Goal: Find specific page/section: Find specific page/section

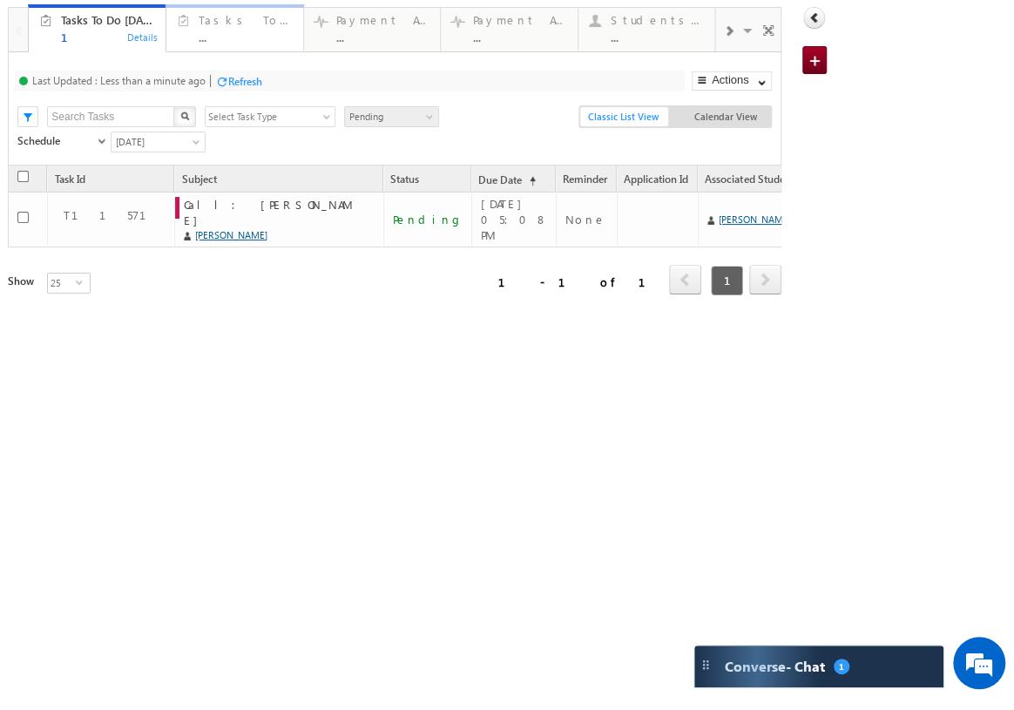
click at [231, 17] on div "Tasks To Do This Week" at bounding box center [246, 20] width 94 height 14
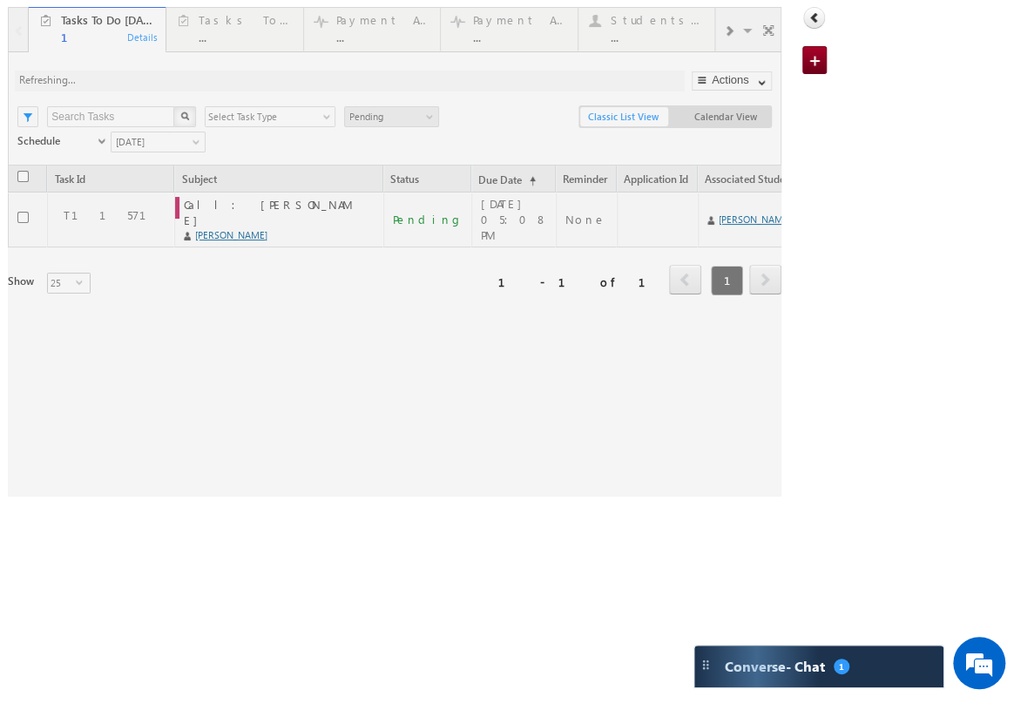
click at [276, 40] on div at bounding box center [394, 251] width 772 height 489
drag, startPoint x: 322, startPoint y: 22, endPoint x: 253, endPoint y: 25, distance: 69.8
click at [269, 26] on div at bounding box center [394, 251] width 772 height 489
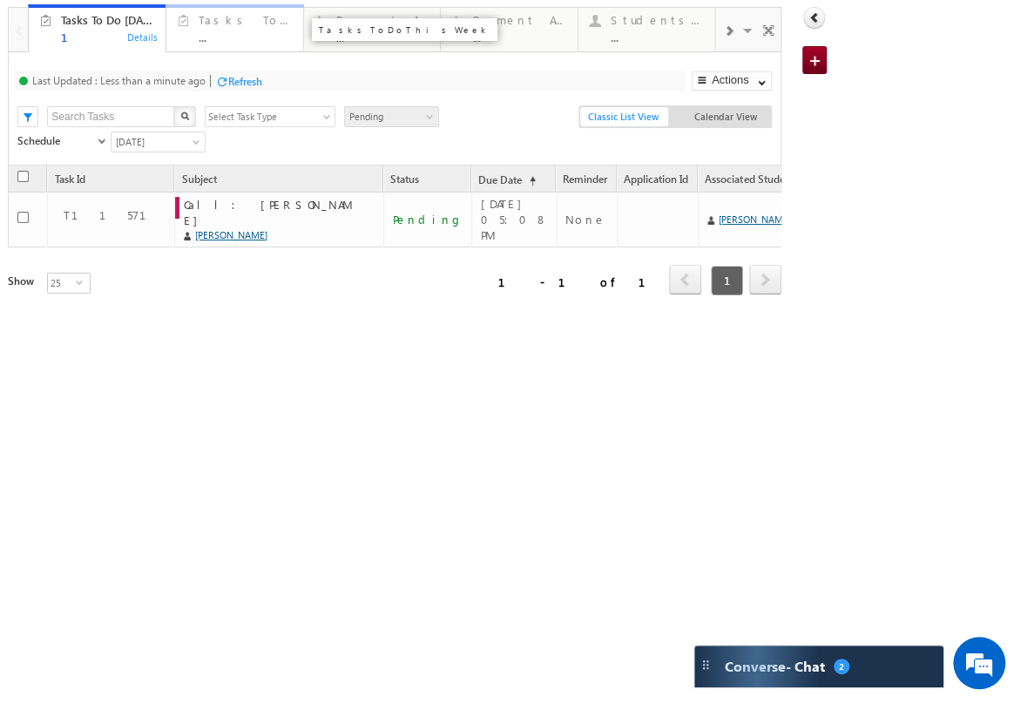
click at [233, 22] on div "Tasks To Do This Week" at bounding box center [246, 20] width 94 height 14
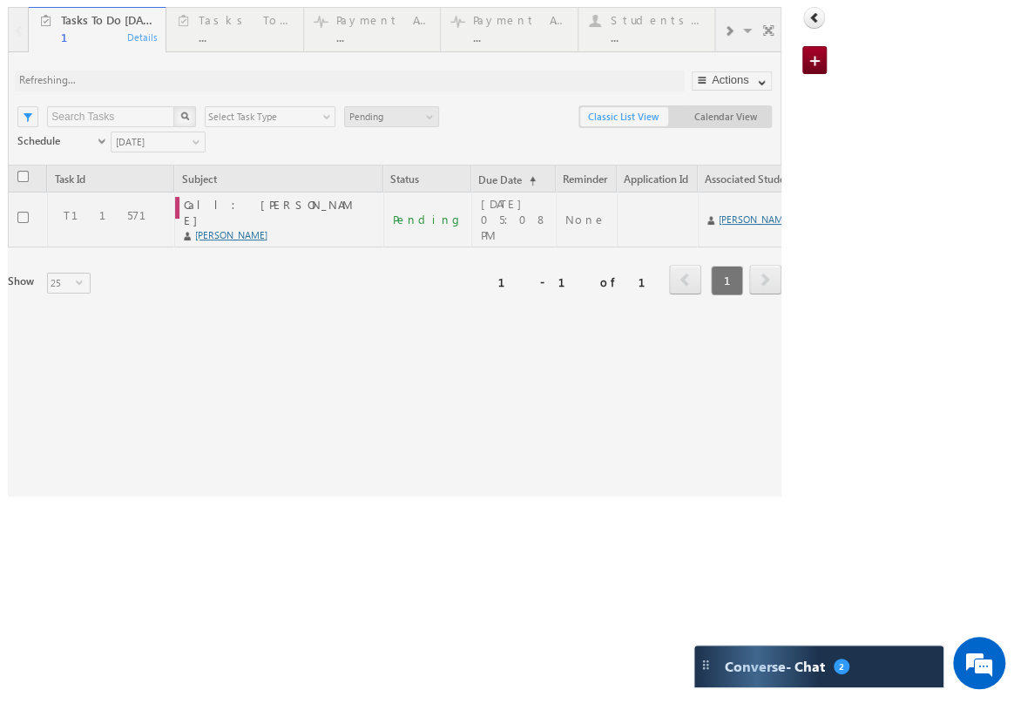
drag, startPoint x: 339, startPoint y: 23, endPoint x: 482, endPoint y: 6, distance: 143.8
click at [339, 23] on div at bounding box center [394, 251] width 772 height 489
click at [526, 9] on div at bounding box center [394, 251] width 772 height 489
click at [531, 22] on div at bounding box center [394, 251] width 772 height 489
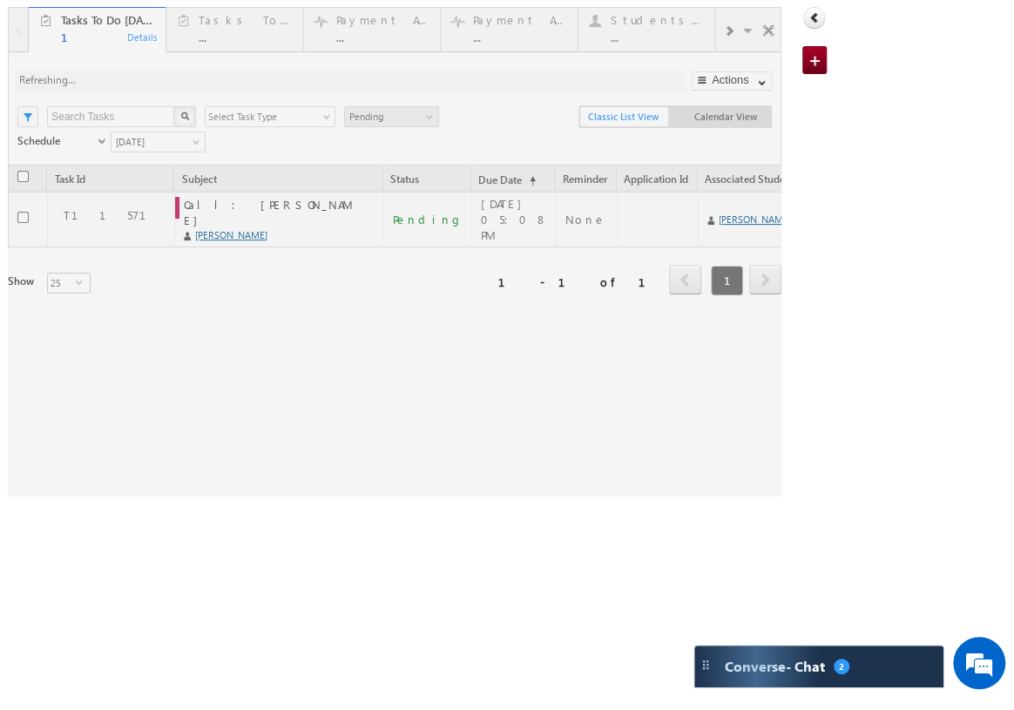
click at [531, 22] on div at bounding box center [394, 251] width 772 height 489
click at [506, 35] on div at bounding box center [394, 251] width 772 height 489
drag, startPoint x: 426, startPoint y: 34, endPoint x: 356, endPoint y: 35, distance: 69.7
click at [408, 35] on div at bounding box center [394, 251] width 772 height 489
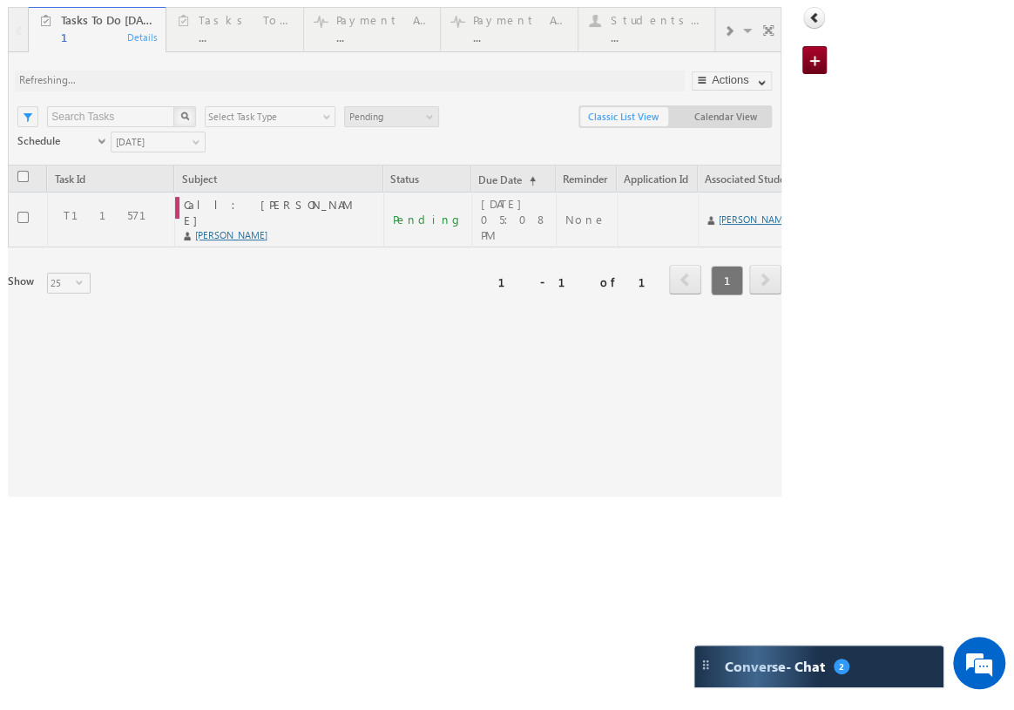
click at [328, 38] on div at bounding box center [394, 251] width 772 height 489
drag, startPoint x: 279, startPoint y: 37, endPoint x: 293, endPoint y: 28, distance: 16.4
click at [279, 37] on div at bounding box center [394, 251] width 772 height 489
drag, startPoint x: 408, startPoint y: 9, endPoint x: 418, endPoint y: 13, distance: 10.5
click at [417, 12] on div at bounding box center [394, 251] width 772 height 489
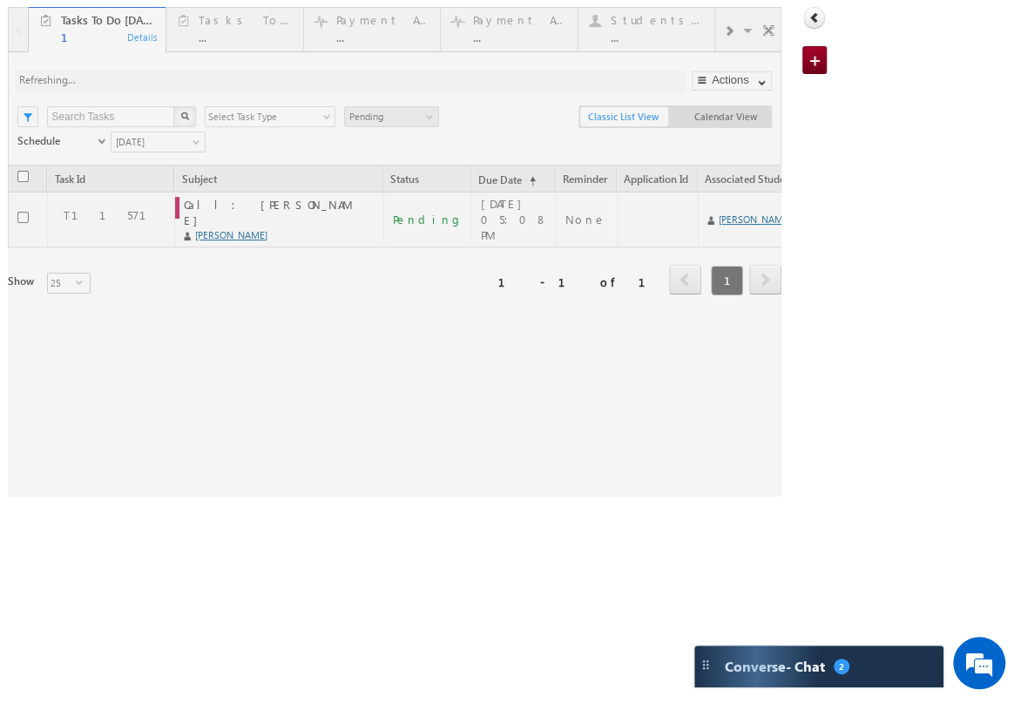
drag, startPoint x: 431, startPoint y: 19, endPoint x: 585, endPoint y: 21, distance: 154.1
click at [531, 14] on div at bounding box center [394, 251] width 772 height 489
click at [582, 13] on div at bounding box center [394, 251] width 772 height 489
click at [462, 22] on div "Smart Views Getting Started Tasks To Do Today 1 Details Tasks To Do This Week .…" at bounding box center [417, 248] width 819 height 496
click at [461, 22] on div at bounding box center [394, 251] width 772 height 489
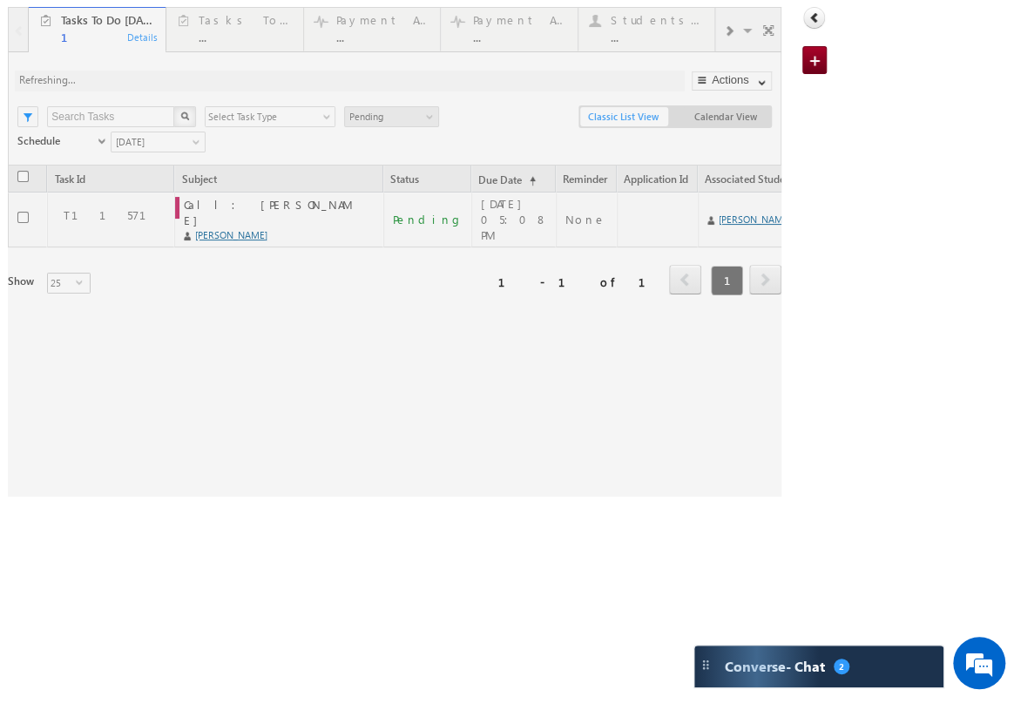
drag, startPoint x: 585, startPoint y: 21, endPoint x: 26563776, endPoint y: 26563285, distance: 37566077.8
click at [1013, 496] on html "Menu Akanksha Anil akank sha.a nil+1 @vidy ashil p.com" at bounding box center [507, 248] width 1014 height 496
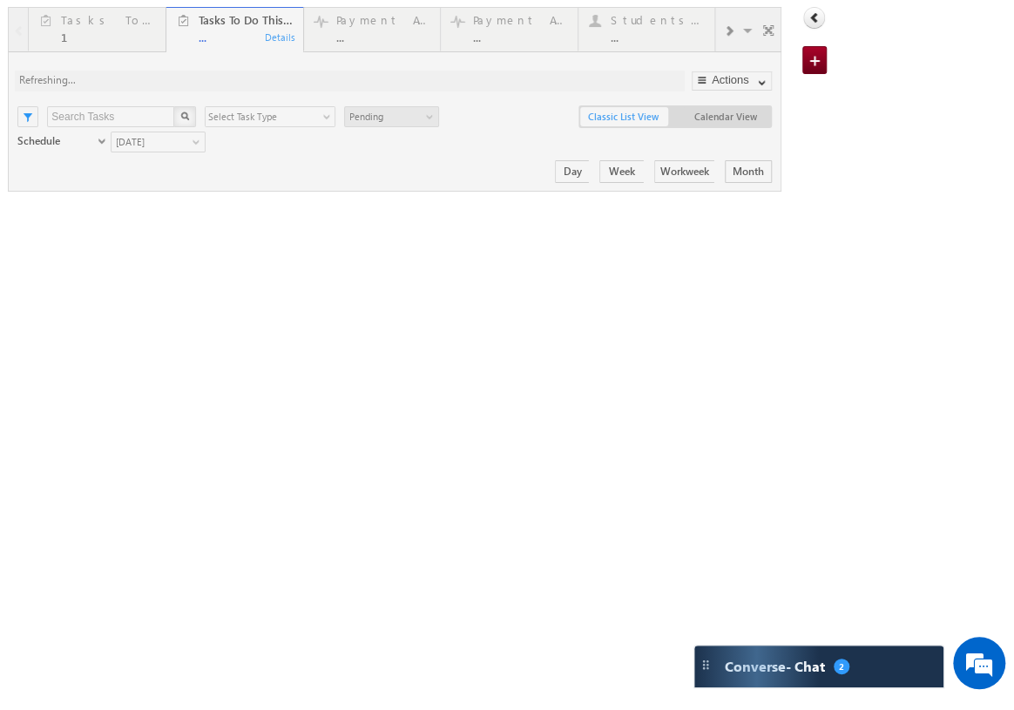
drag, startPoint x: 26563776, startPoint y: 26563285, endPoint x: 44, endPoint y: 34, distance: 37566450.5
click at [37, 34] on div at bounding box center [394, 99] width 772 height 185
drag, startPoint x: 160, startPoint y: 31, endPoint x: 289, endPoint y: 9, distance: 130.9
click at [169, 31] on div at bounding box center [394, 99] width 772 height 185
click at [520, 21] on div at bounding box center [394, 94] width 772 height 174
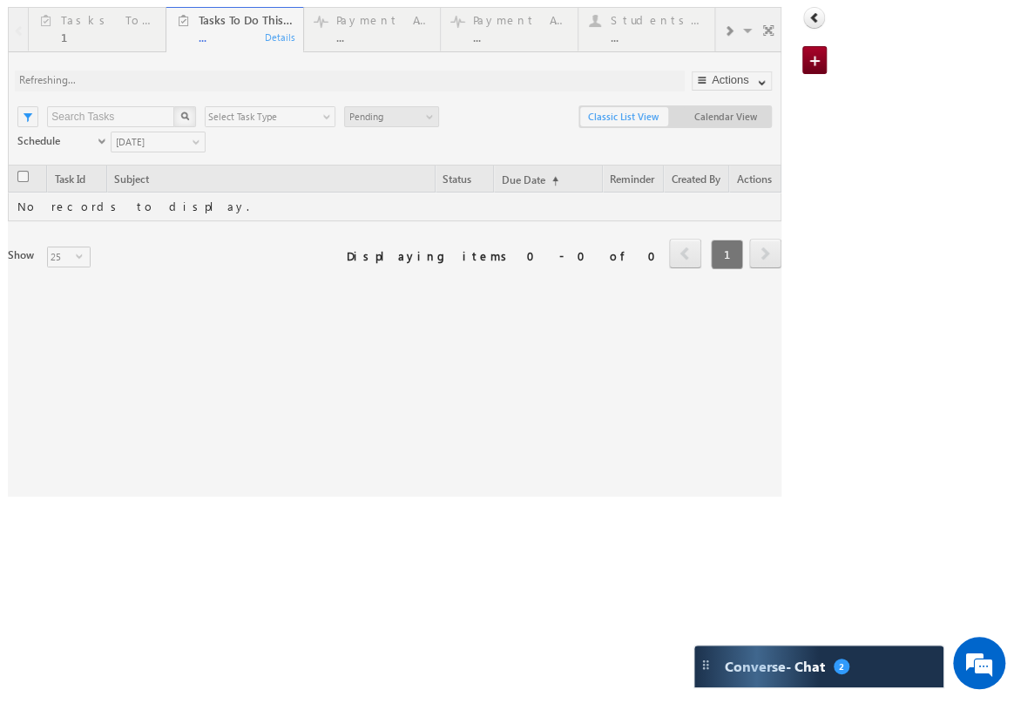
click at [692, 2] on div "Smart Views Getting Started Tasks To Do Today 1 Details Tasks To Do This Week .…" at bounding box center [417, 248] width 819 height 496
drag, startPoint x: 705, startPoint y: 26, endPoint x: 721, endPoint y: 32, distance: 16.8
click at [717, 32] on div at bounding box center [394, 251] width 772 height 489
drag, startPoint x: 711, startPoint y: 36, endPoint x: 420, endPoint y: 104, distance: 298.7
click at [420, 104] on div at bounding box center [394, 251] width 772 height 489
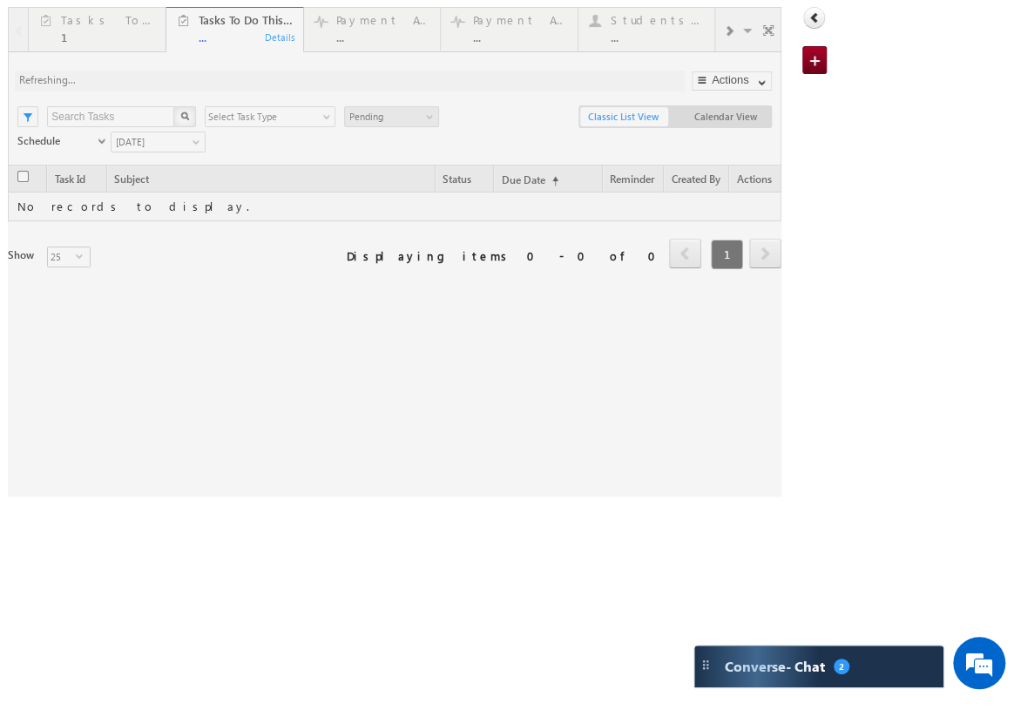
click at [451, 68] on div at bounding box center [394, 251] width 772 height 489
drag, startPoint x: 219, startPoint y: 44, endPoint x: 261, endPoint y: 302, distance: 261.1
click at [125, 81] on div at bounding box center [394, 251] width 772 height 489
click at [70, 19] on div at bounding box center [394, 251] width 772 height 489
click at [98, 19] on div at bounding box center [394, 251] width 772 height 489
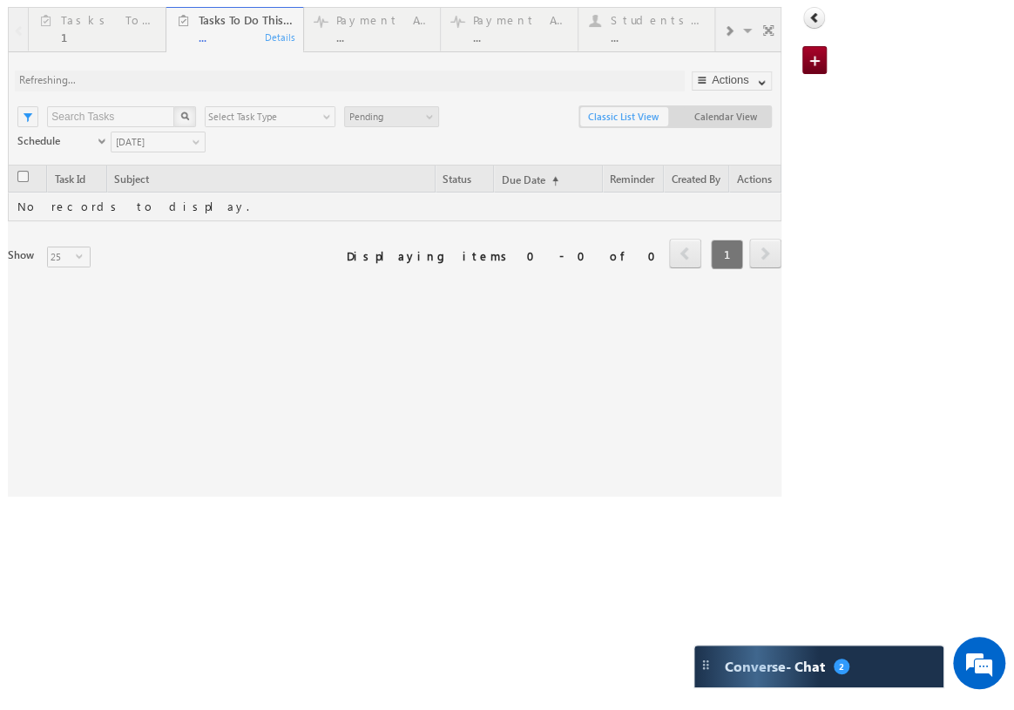
click at [99, 22] on div at bounding box center [394, 251] width 772 height 489
click at [165, 27] on div at bounding box center [394, 251] width 772 height 489
click at [354, 10] on div at bounding box center [394, 251] width 772 height 489
click at [375, 33] on div at bounding box center [394, 251] width 772 height 489
click at [535, 13] on div at bounding box center [394, 251] width 772 height 489
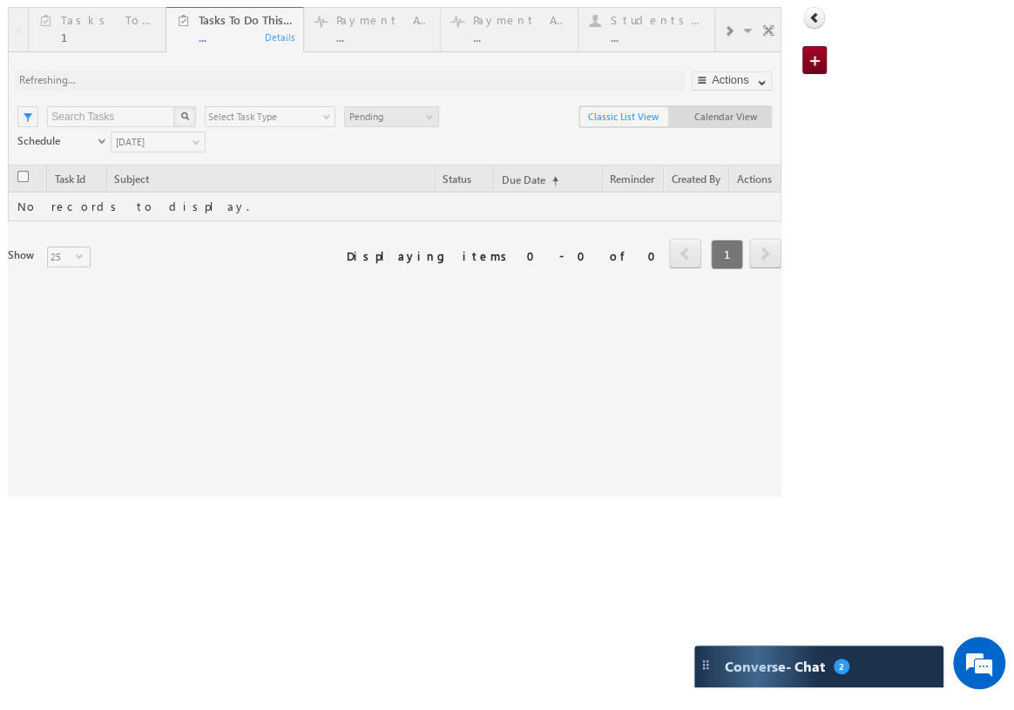
click at [609, 0] on div "Smart Views Getting Started Tasks To Do Today 1 Details Tasks To Do This Week .…" at bounding box center [417, 248] width 819 height 496
click at [509, 17] on div at bounding box center [394, 251] width 772 height 489
click at [400, 19] on div at bounding box center [394, 251] width 772 height 489
click at [201, 26] on div at bounding box center [394, 251] width 772 height 489
click at [148, 38] on body "Menu Akanksha Anil akank sha.a nil+1 @vidy ashil p.com" at bounding box center [507, 248] width 1014 height 496
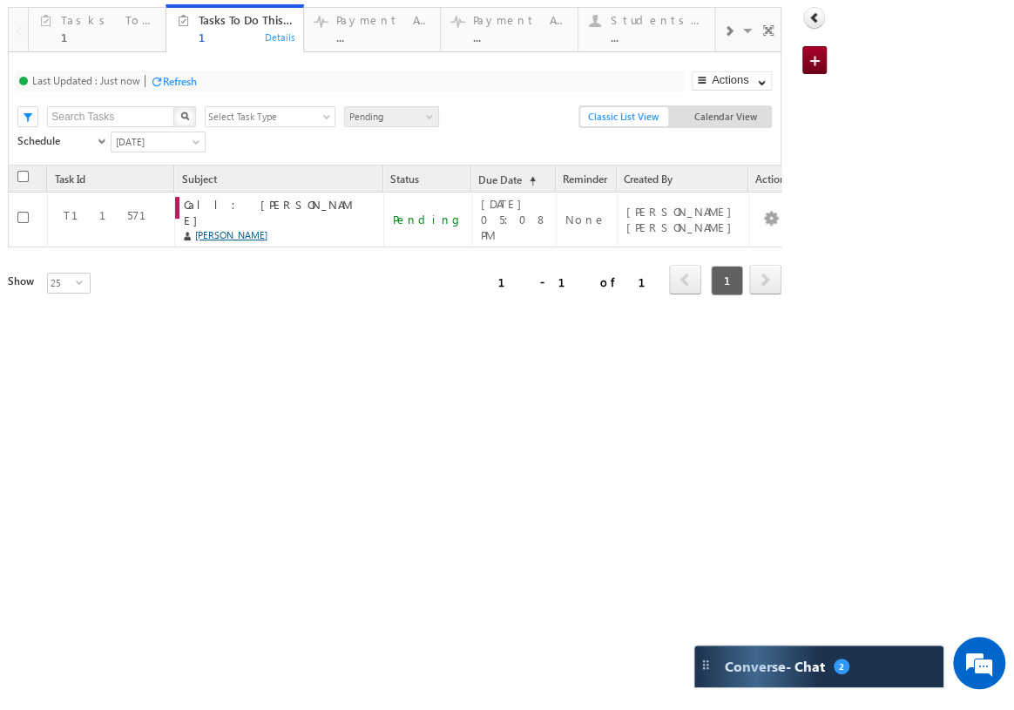
click at [244, 297] on div "Refresh first prev 1 next last 1 - 1 of 1 Task Id Subject Status Due Date (sort…" at bounding box center [394, 317] width 772 height 305
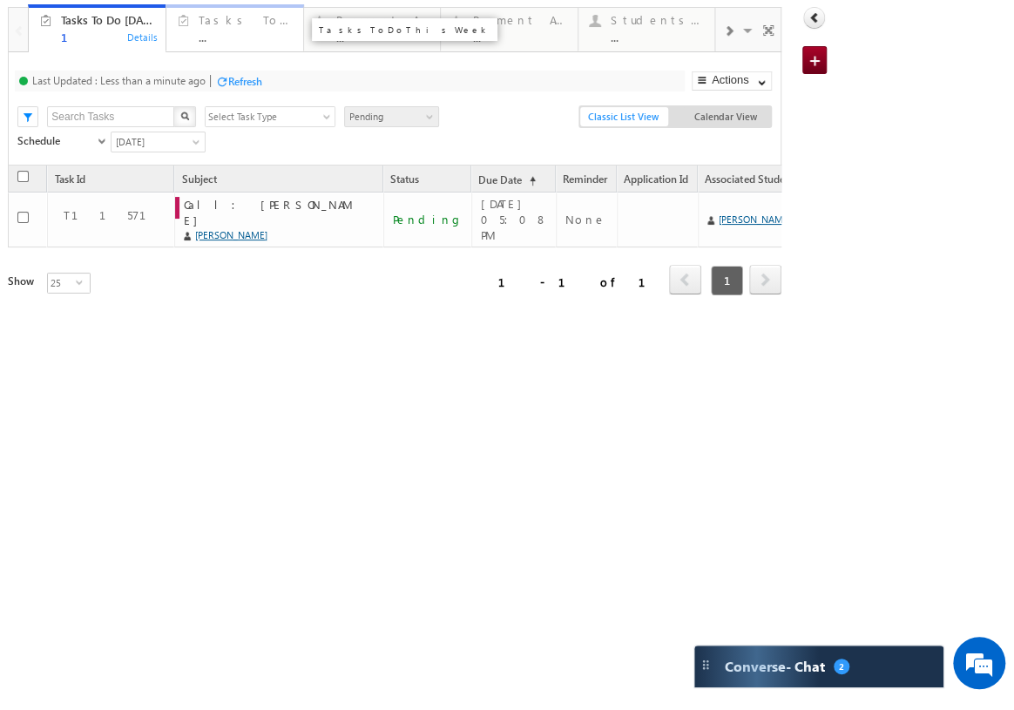
click at [242, 35] on div "..." at bounding box center [246, 36] width 94 height 13
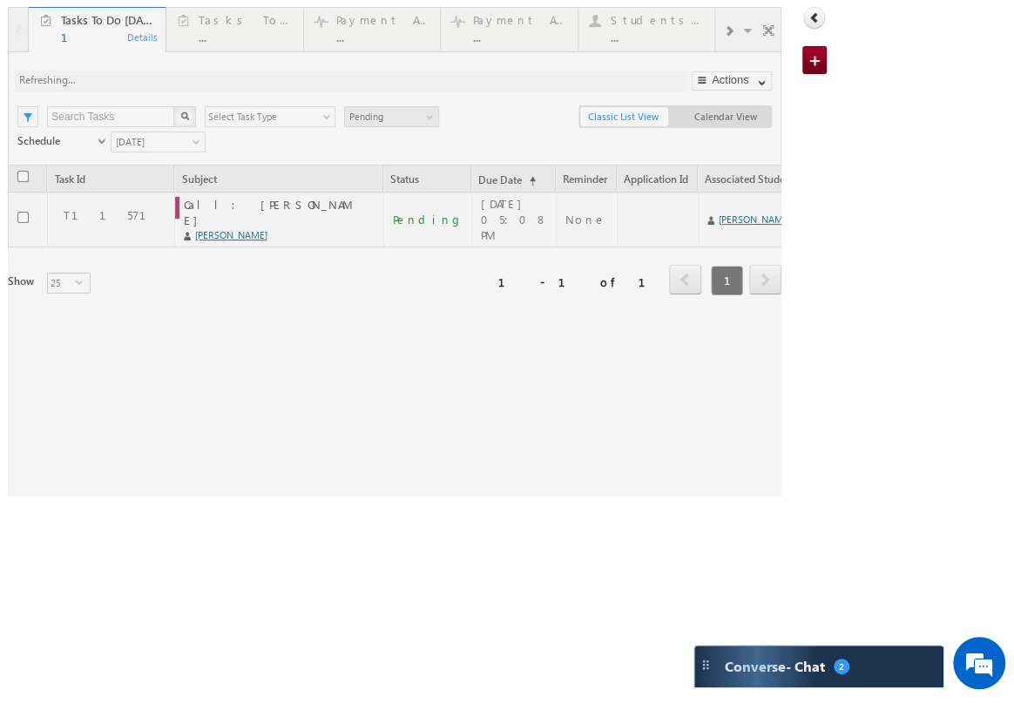
click at [408, 35] on div at bounding box center [394, 251] width 772 height 489
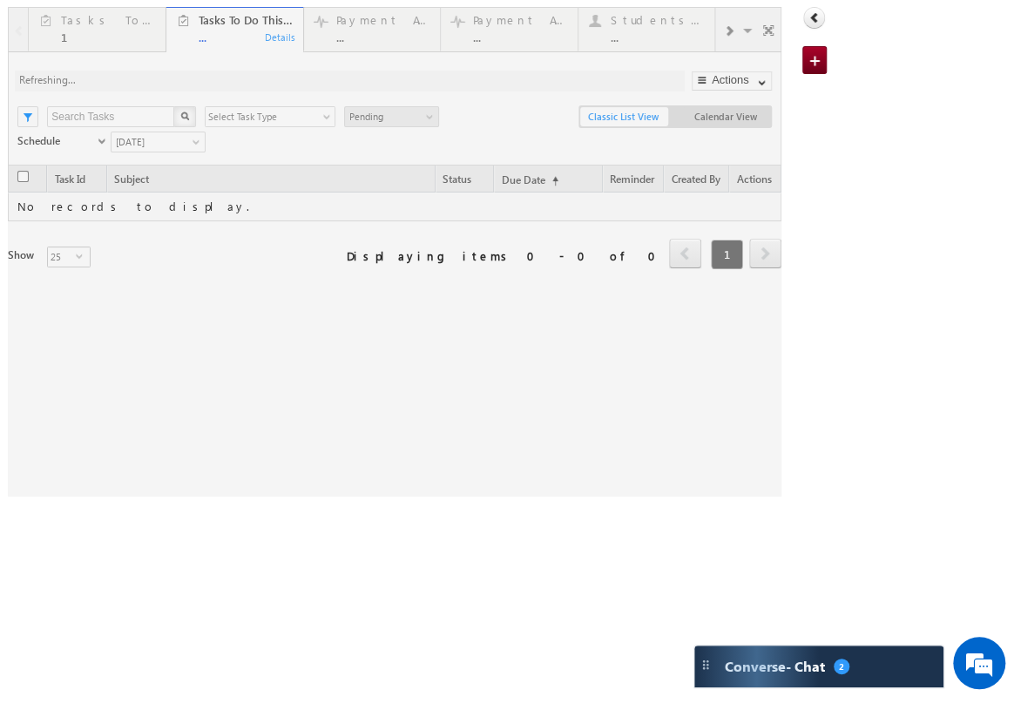
click at [753, 83] on div at bounding box center [394, 251] width 772 height 489
click at [758, 84] on div at bounding box center [394, 251] width 772 height 489
click at [757, 86] on div at bounding box center [394, 251] width 772 height 489
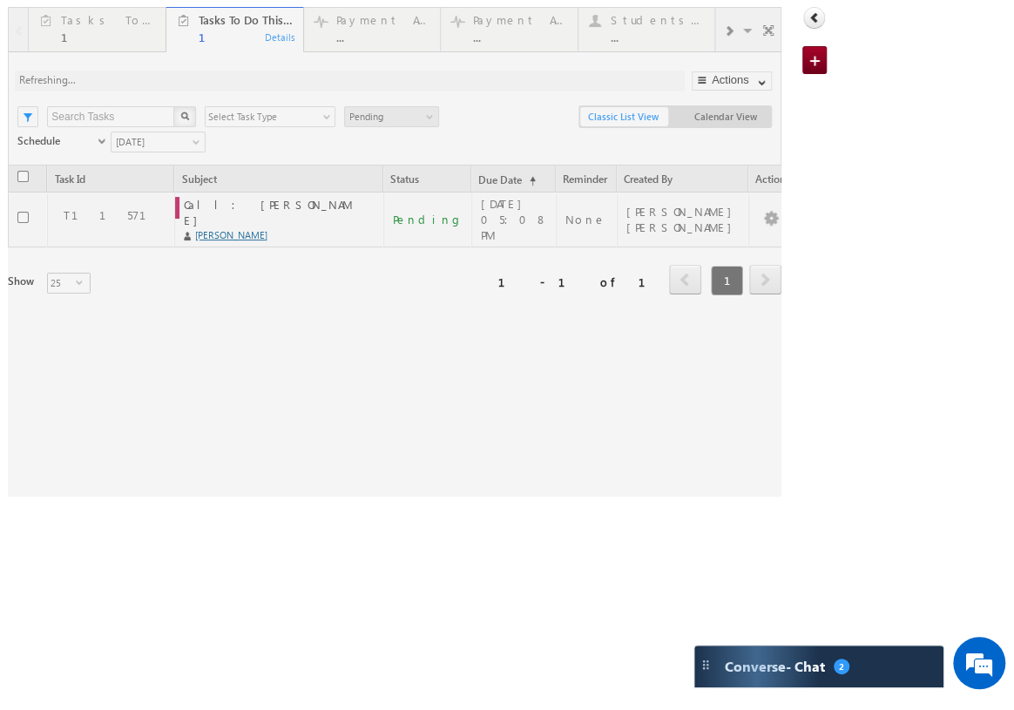
click at [756, 86] on div at bounding box center [394, 251] width 772 height 489
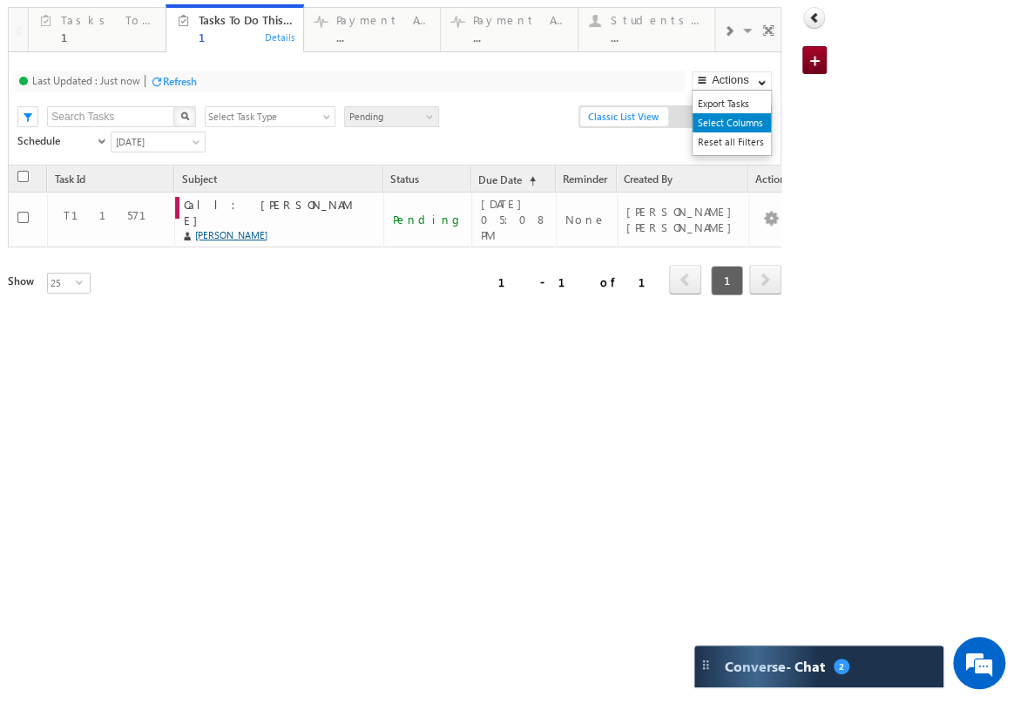
click at [715, 118] on link "Select Columns" at bounding box center [731, 122] width 78 height 19
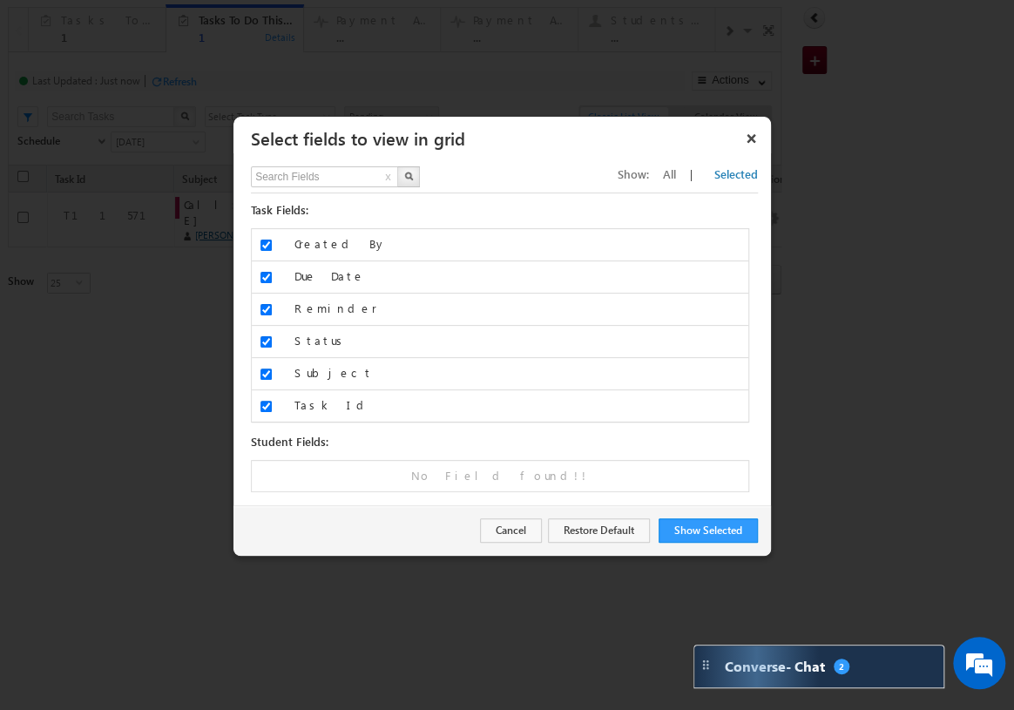
click at [877, 206] on div at bounding box center [507, 355] width 1014 height 710
click at [749, 137] on button "×" at bounding box center [751, 138] width 28 height 30
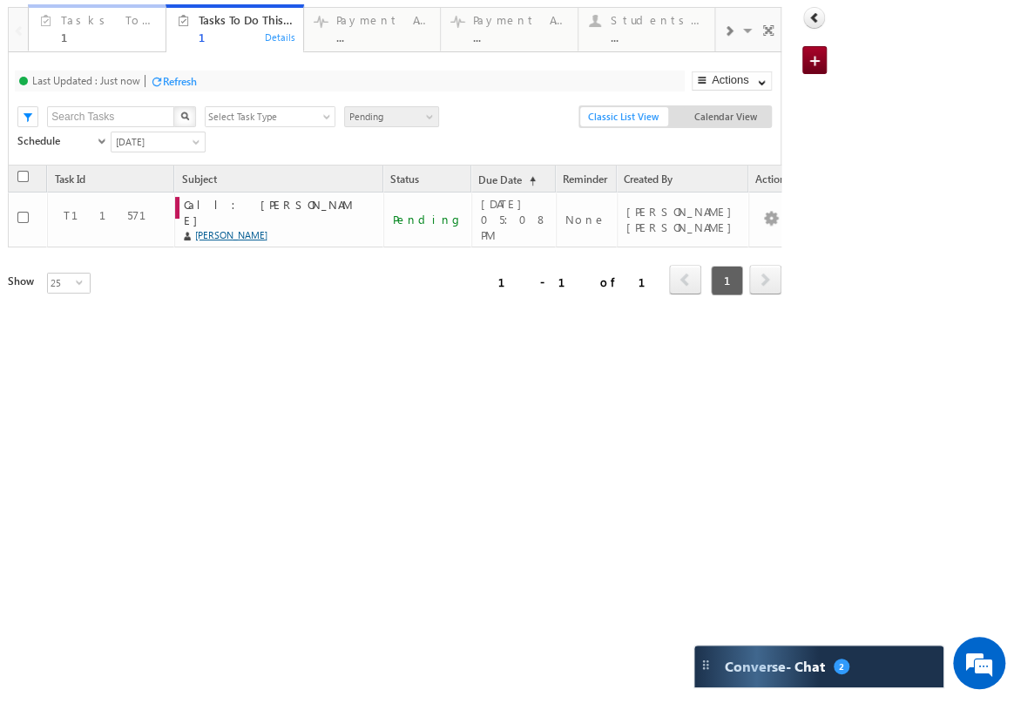
click at [109, 28] on div "Tasks To Do Today 1" at bounding box center [108, 27] width 94 height 34
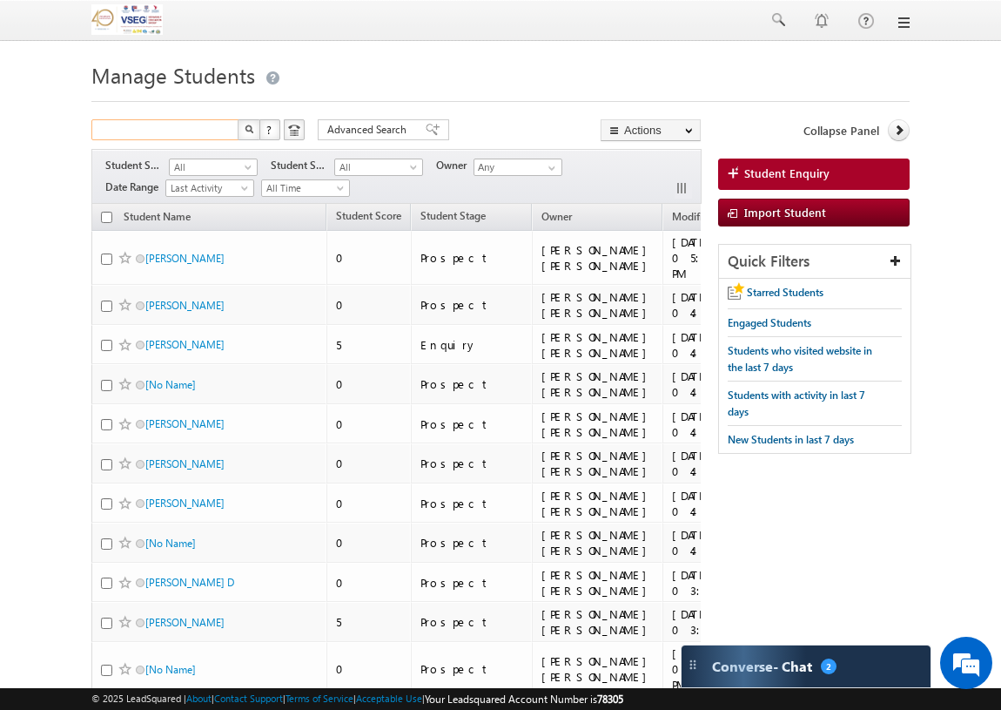
click at [149, 131] on input "text" at bounding box center [165, 129] width 149 height 21
type input "Search Students"
